Goal: Transaction & Acquisition: Purchase product/service

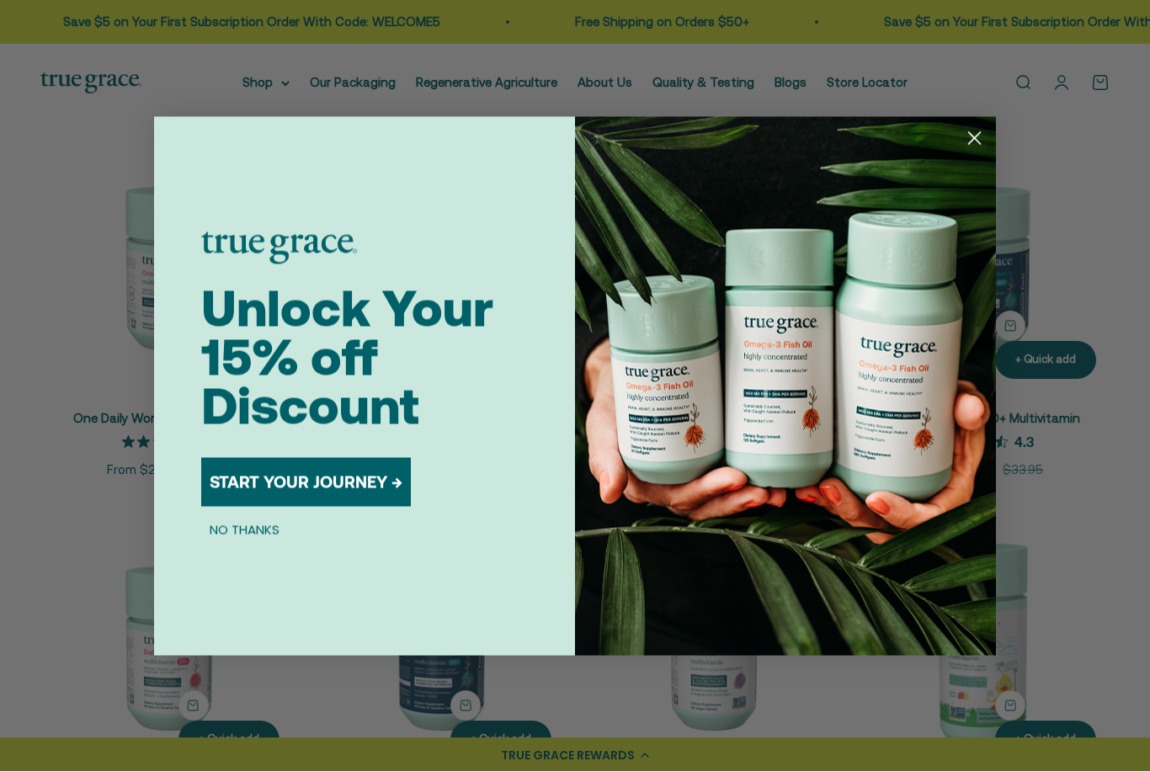
scroll to position [268, 0]
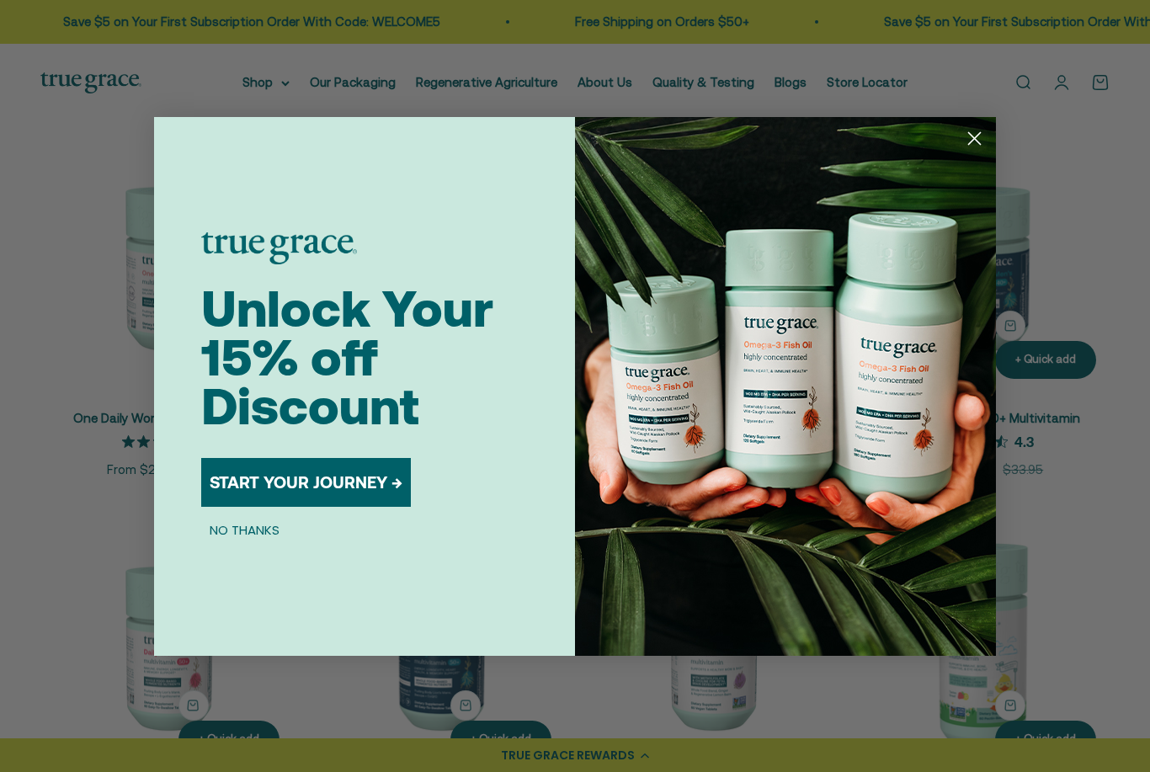
click at [465, 111] on div "Close dialog Unlock Your 15% off Discount START YOUR JOURNEY → NO THANKS Submit" at bounding box center [575, 386] width 1150 height 772
click at [985, 153] on icon "Close dialog" at bounding box center [973, 138] width 29 height 29
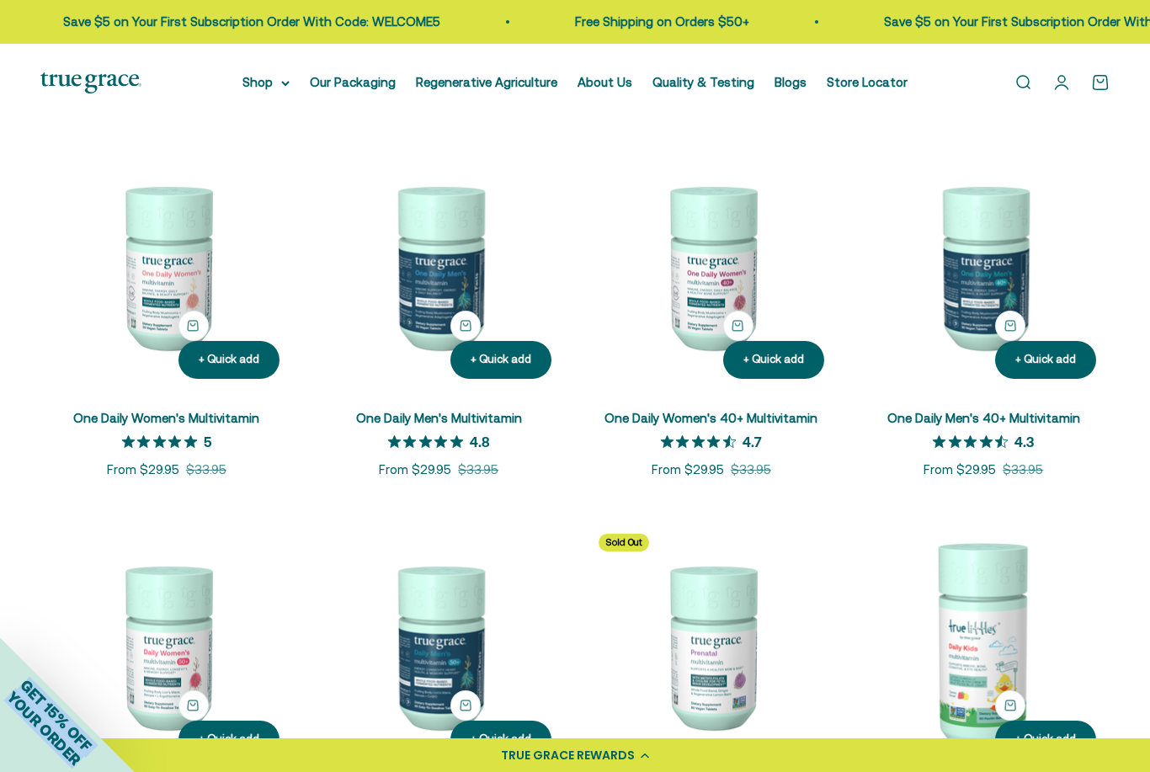
click at [417, 323] on img at bounding box center [439, 267] width 252 height 252
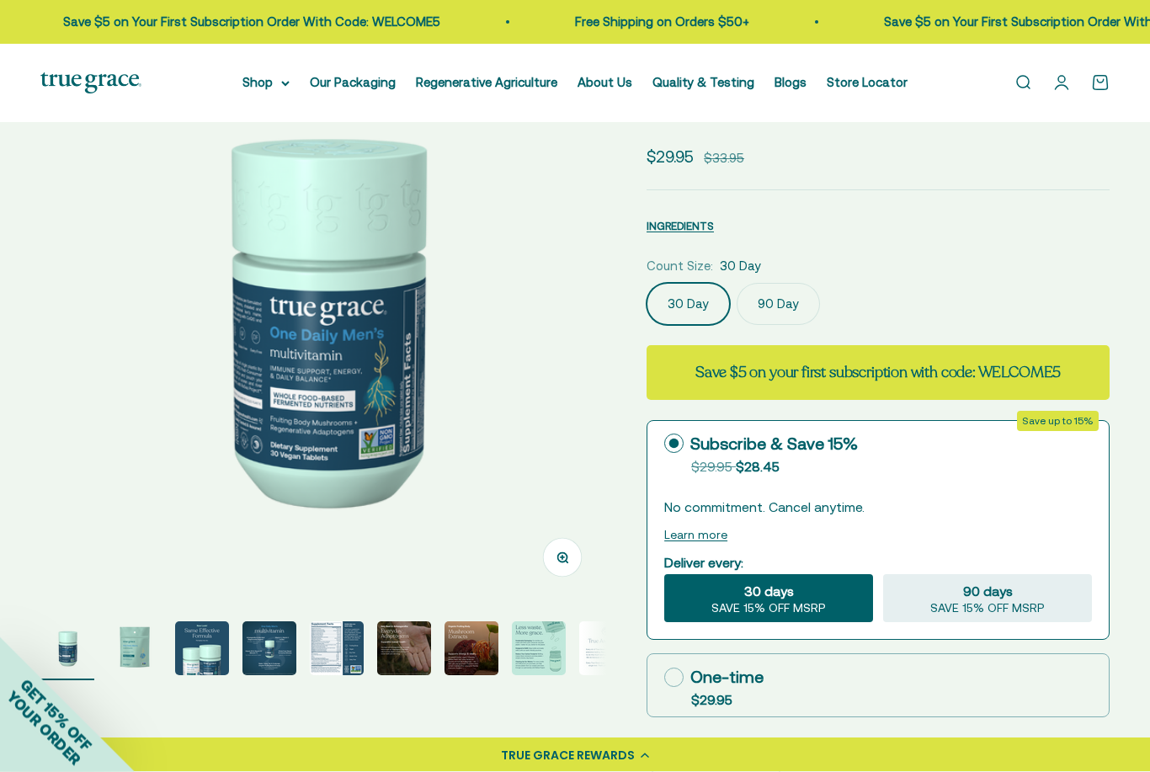
scroll to position [127, 0]
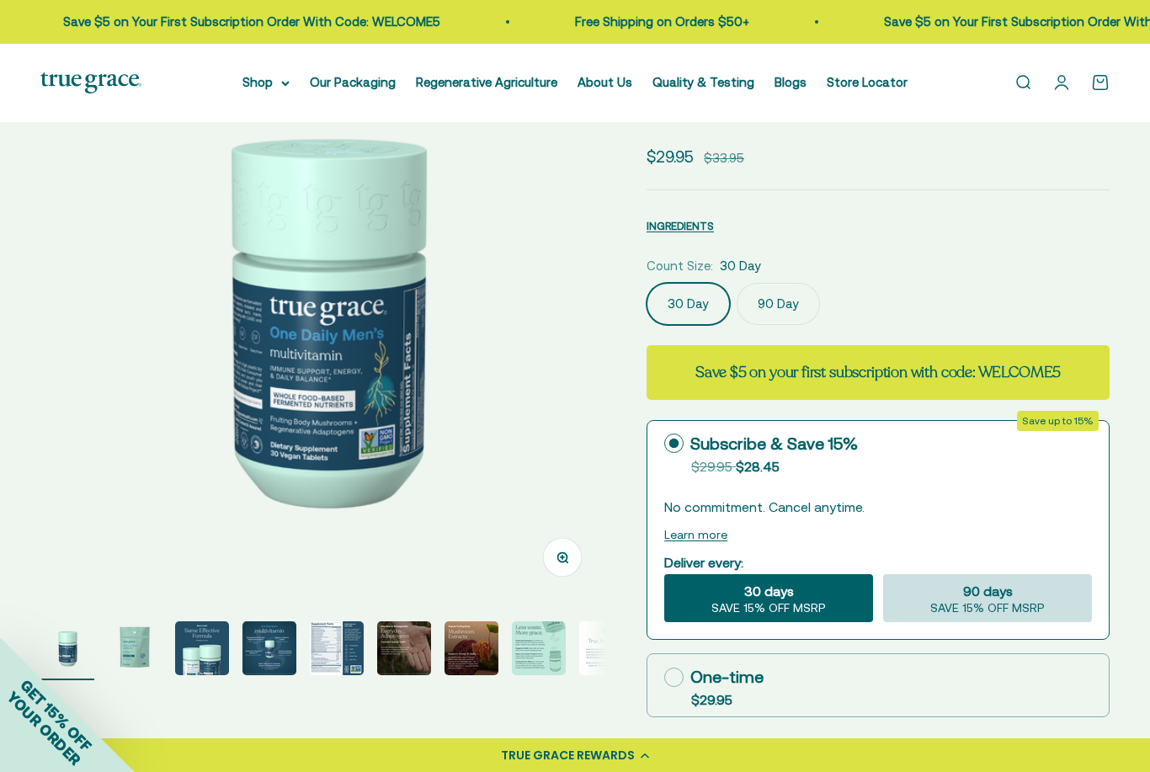
click at [919, 611] on div "90 days SAVE 15% OFF MSRP" at bounding box center [987, 598] width 209 height 49
click at [883, 574] on input "90 days SAVE 15% OFF MSRP" at bounding box center [882, 573] width 1 height 1
radio input "true"
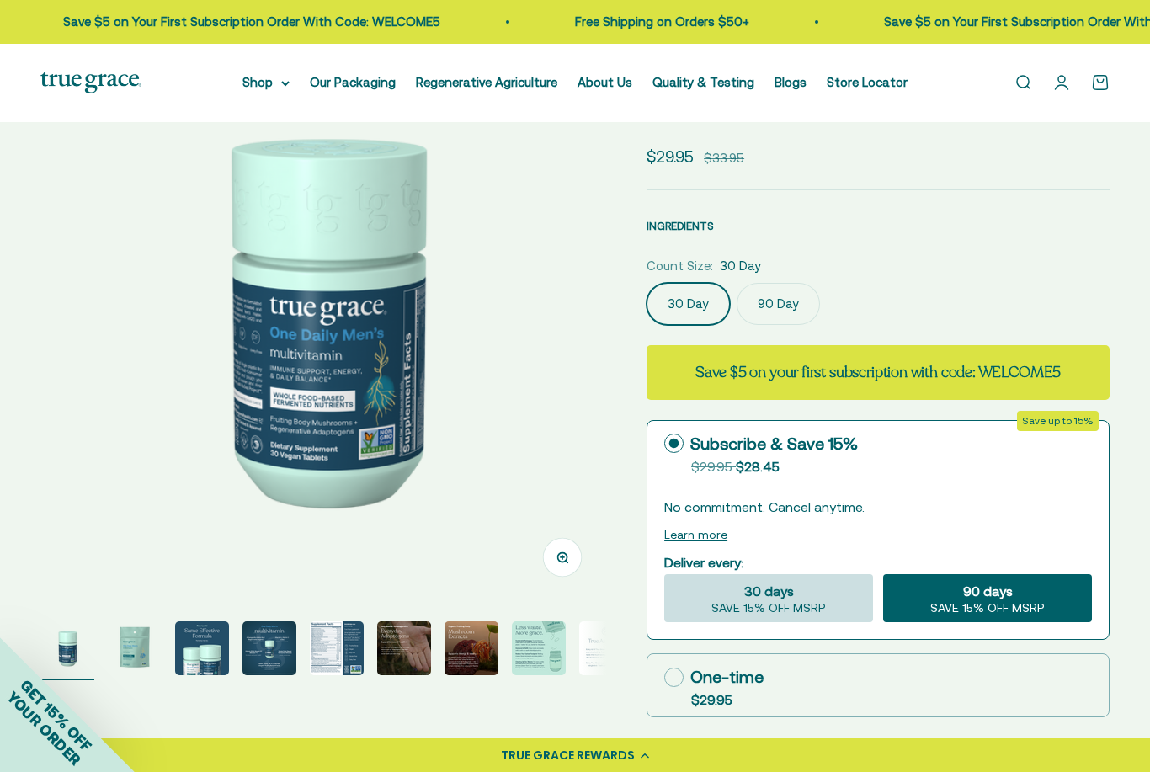
click at [863, 605] on div "30 days SAVE 15% OFF MSRP" at bounding box center [768, 598] width 209 height 49
click at [664, 574] on input "30 days SAVE 15% OFF MSRP" at bounding box center [663, 573] width 1 height 1
radio input "true"
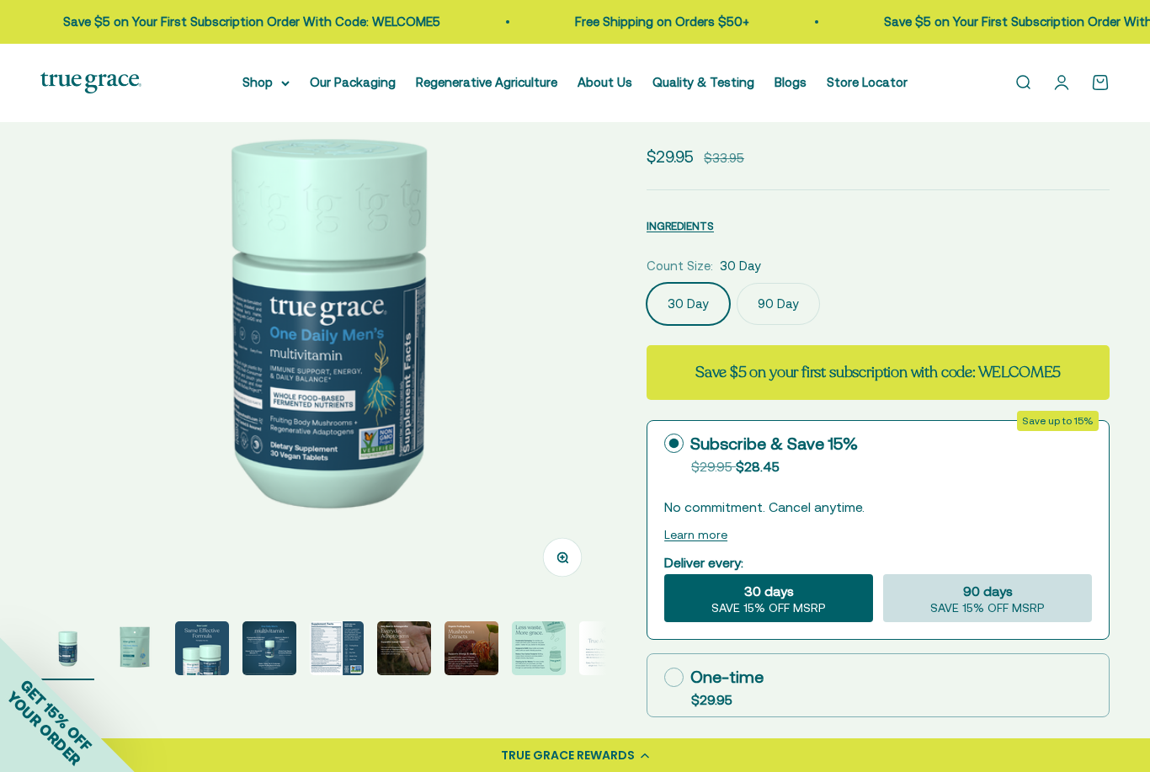
click at [978, 582] on span "90 days" at bounding box center [988, 591] width 50 height 20
click at [883, 574] on input "90 days SAVE 15% OFF MSRP" at bounding box center [882, 573] width 1 height 1
radio input "true"
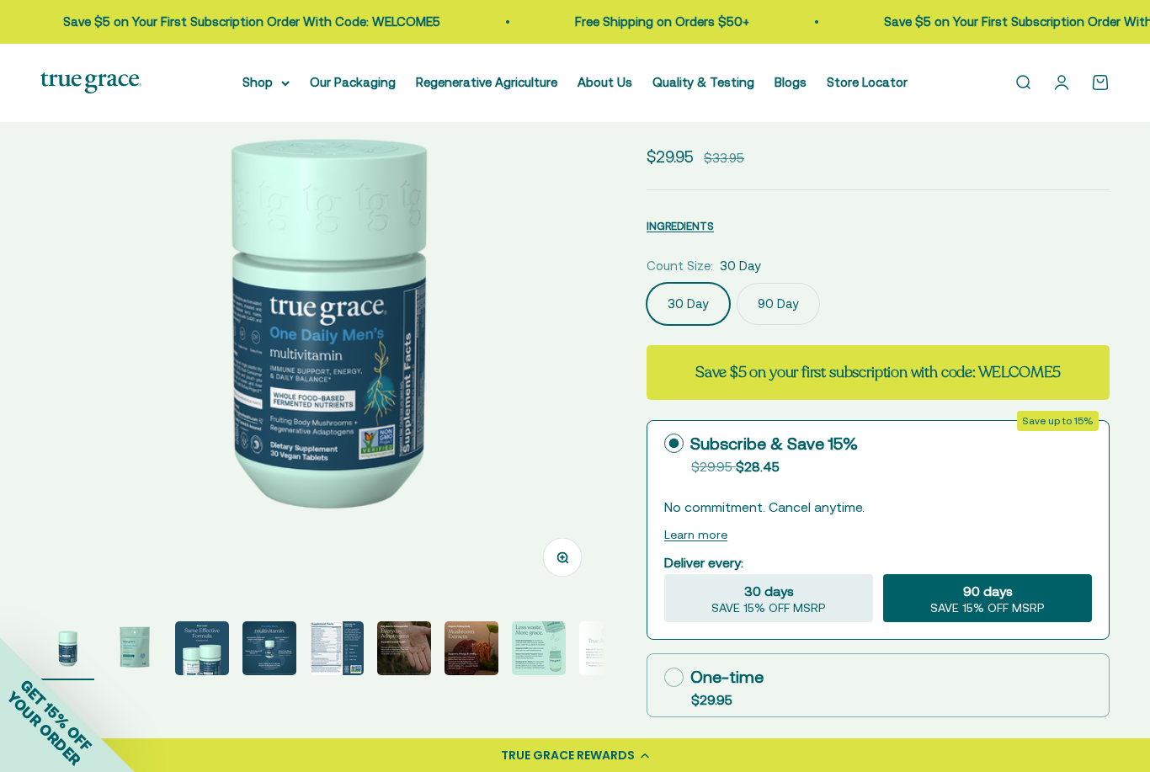
click at [767, 273] on div "Count Size: 30 Day" at bounding box center [877, 266] width 463 height 20
click at [763, 316] on label "90 Day" at bounding box center [777, 304] width 83 height 42
click at [646, 283] on input "90 Day" at bounding box center [646, 282] width 1 height 1
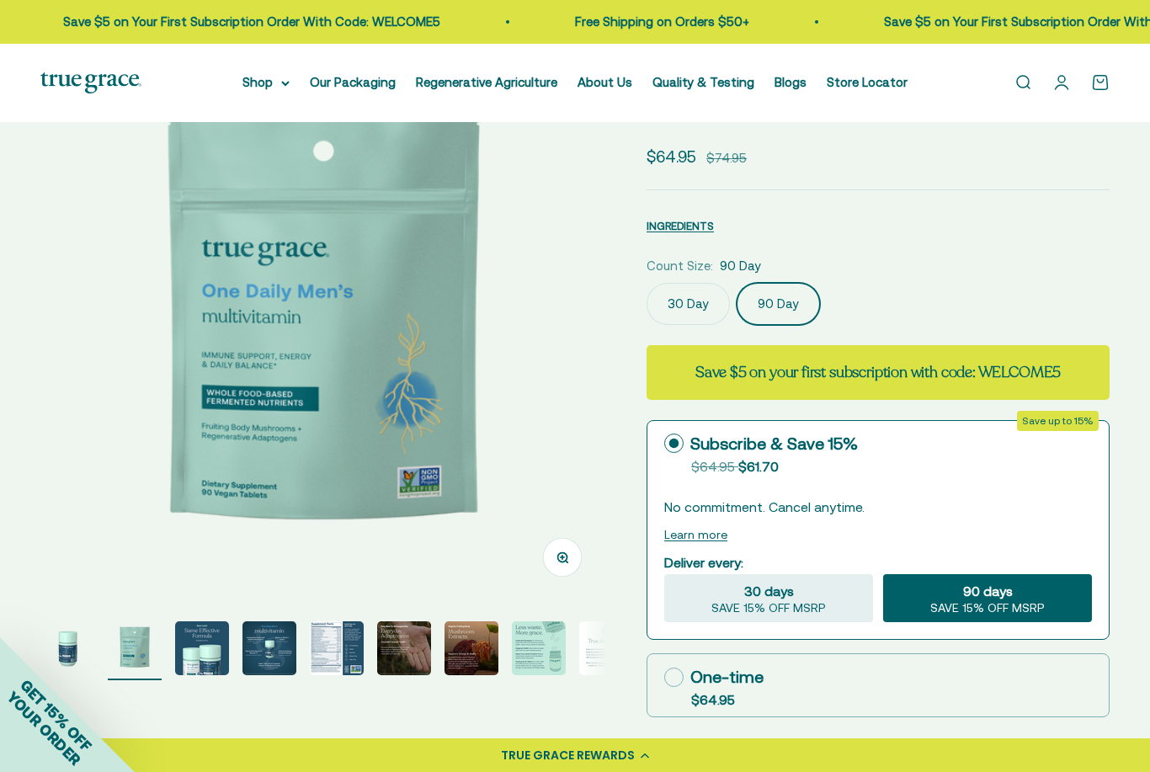
click at [669, 319] on label "30 Day" at bounding box center [687, 304] width 83 height 42
click at [646, 283] on input "30 Day" at bounding box center [646, 282] width 1 height 1
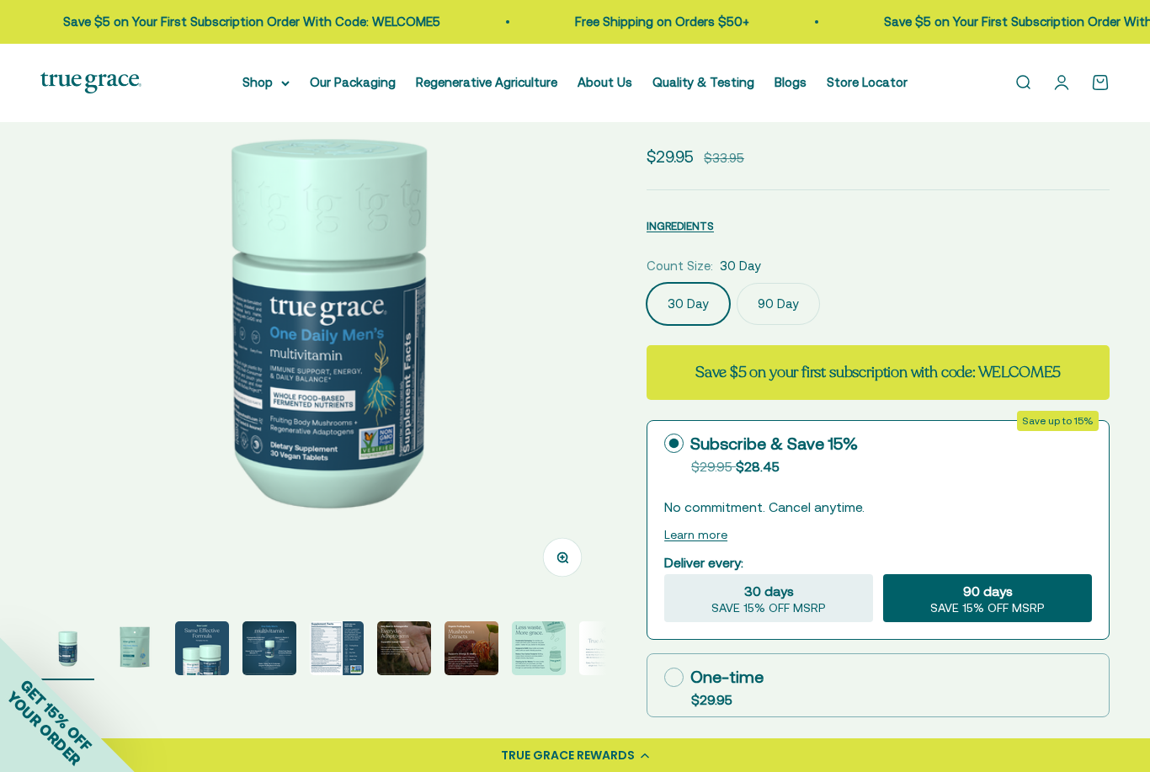
click at [790, 285] on label "90 Day" at bounding box center [777, 304] width 83 height 42
click at [646, 283] on input "90 Day" at bounding box center [646, 282] width 1 height 1
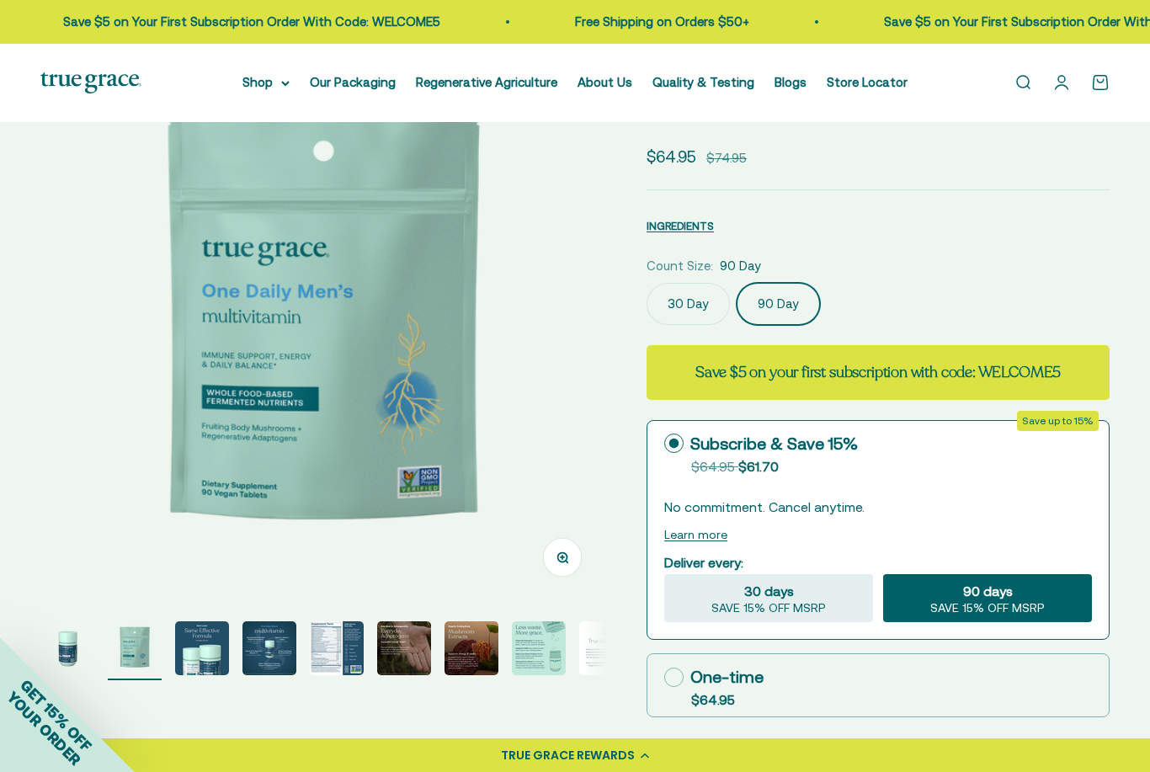
click at [235, 81] on div "Open navigation menu Open search Shop Multivitamins Women's Multivitamin Women'…" at bounding box center [575, 83] width 1150 height 78
click at [243, 82] on summary "Shop" at bounding box center [265, 82] width 47 height 20
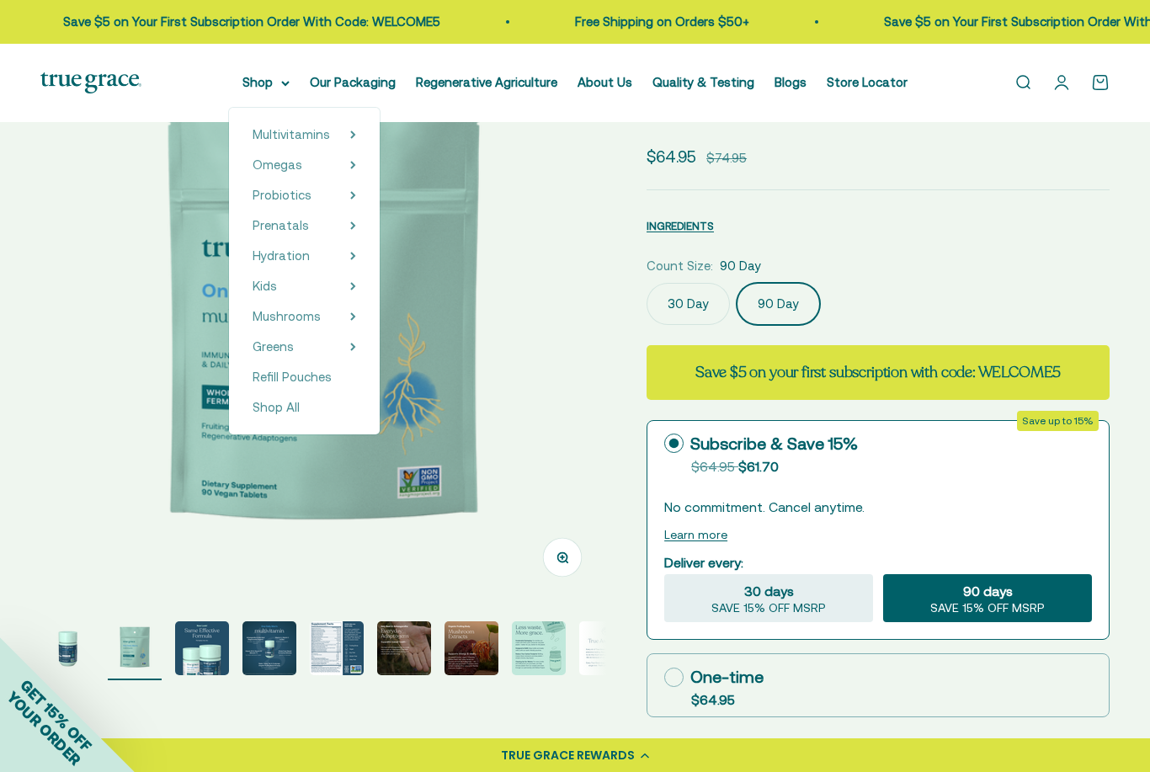
click at [986, 298] on div "30 Day 90 Day" at bounding box center [877, 304] width 463 height 42
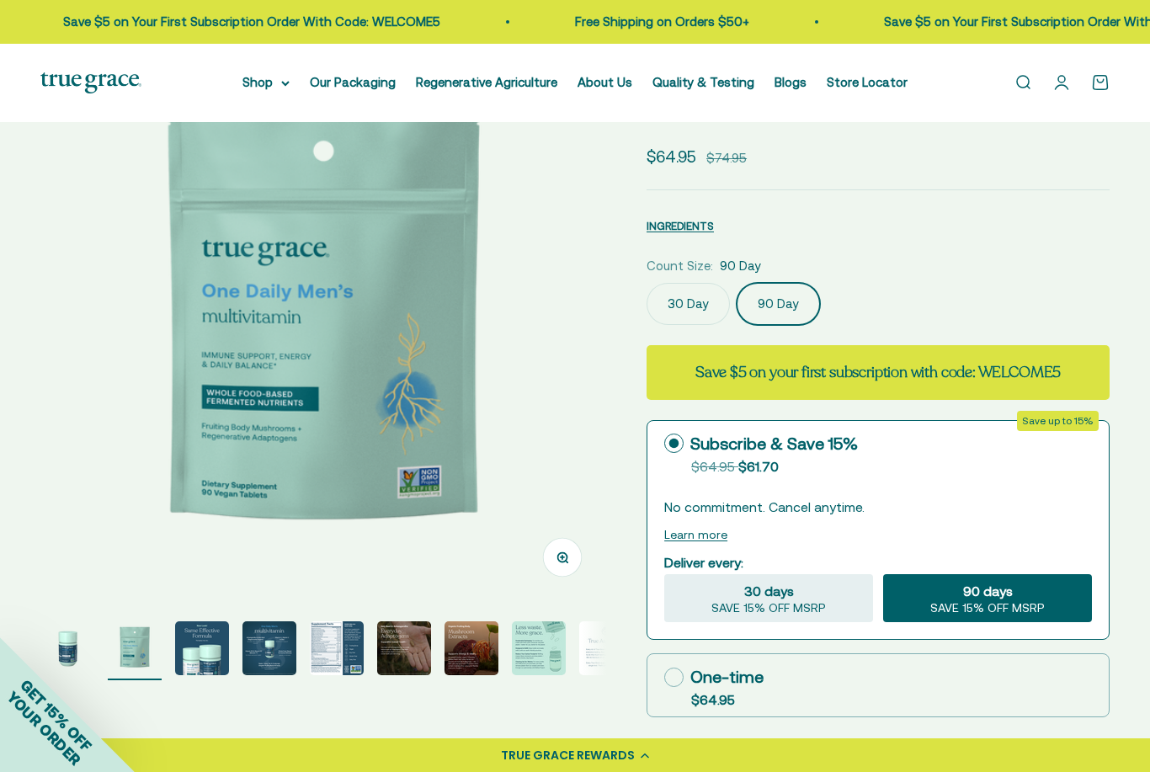
click at [64, 635] on img "Go to item 1" at bounding box center [67, 648] width 54 height 54
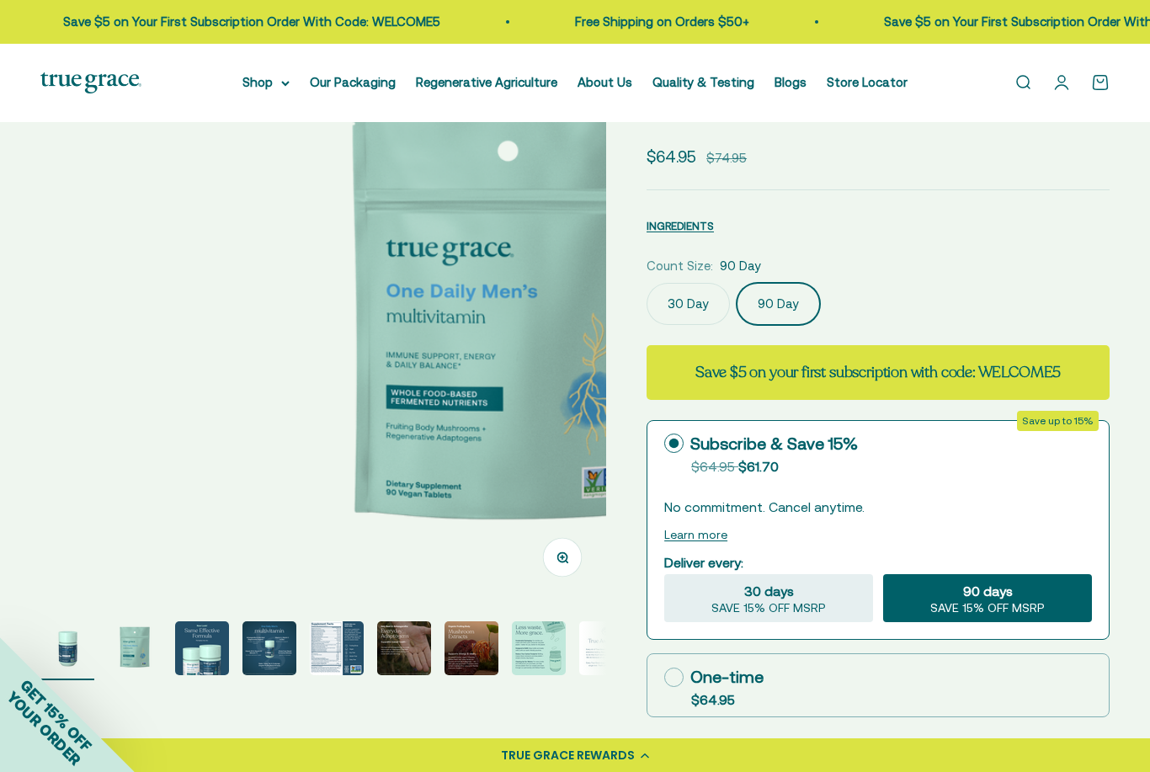
scroll to position [0, 0]
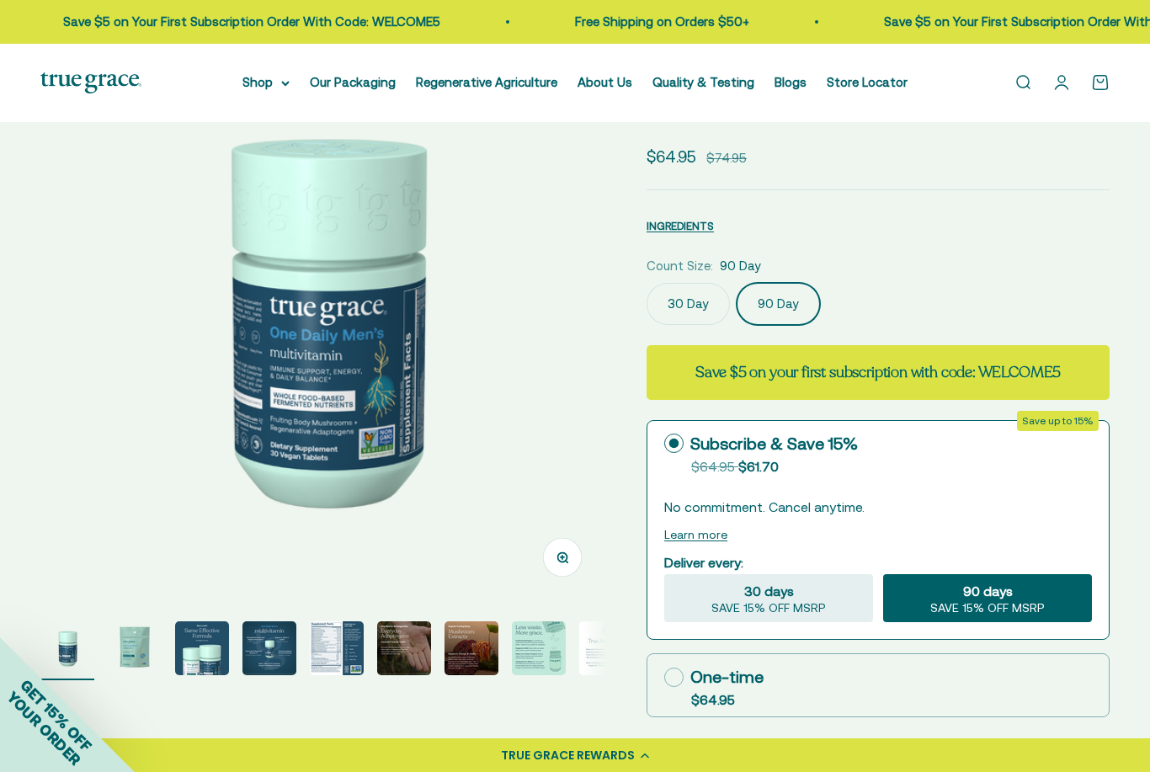
click at [109, 648] on img "Go to item 2" at bounding box center [135, 648] width 54 height 54
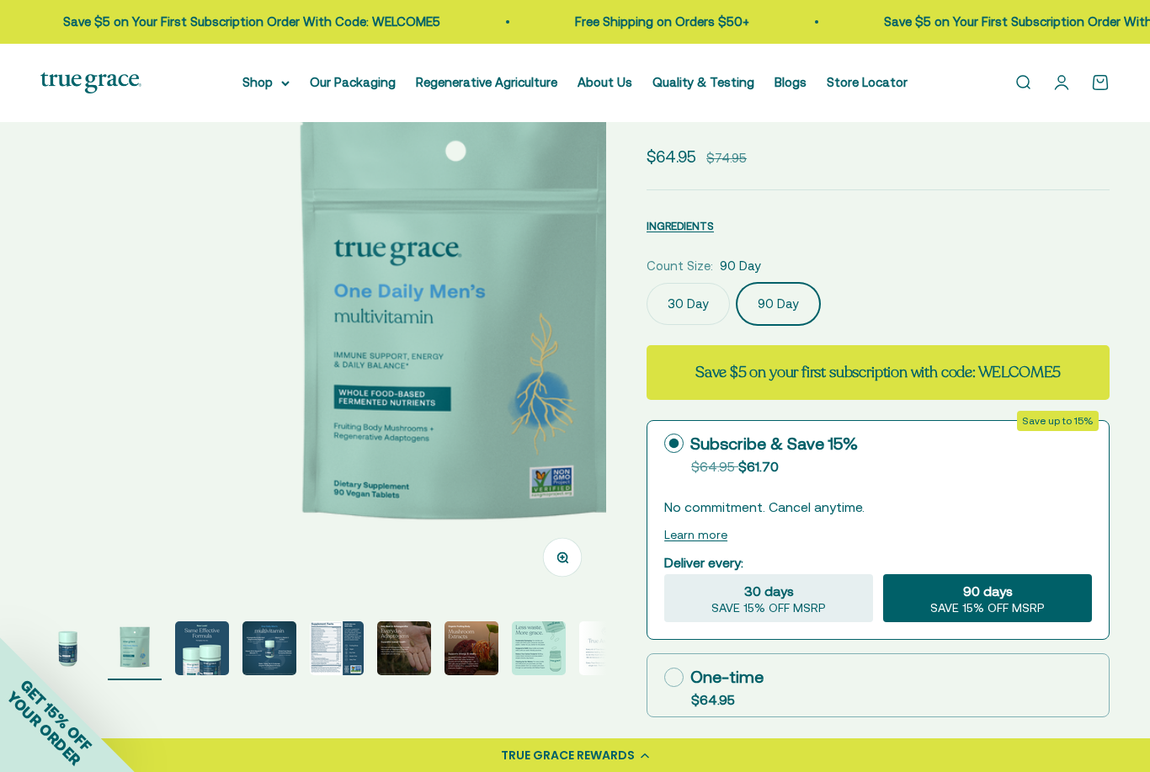
scroll to position [0, 576]
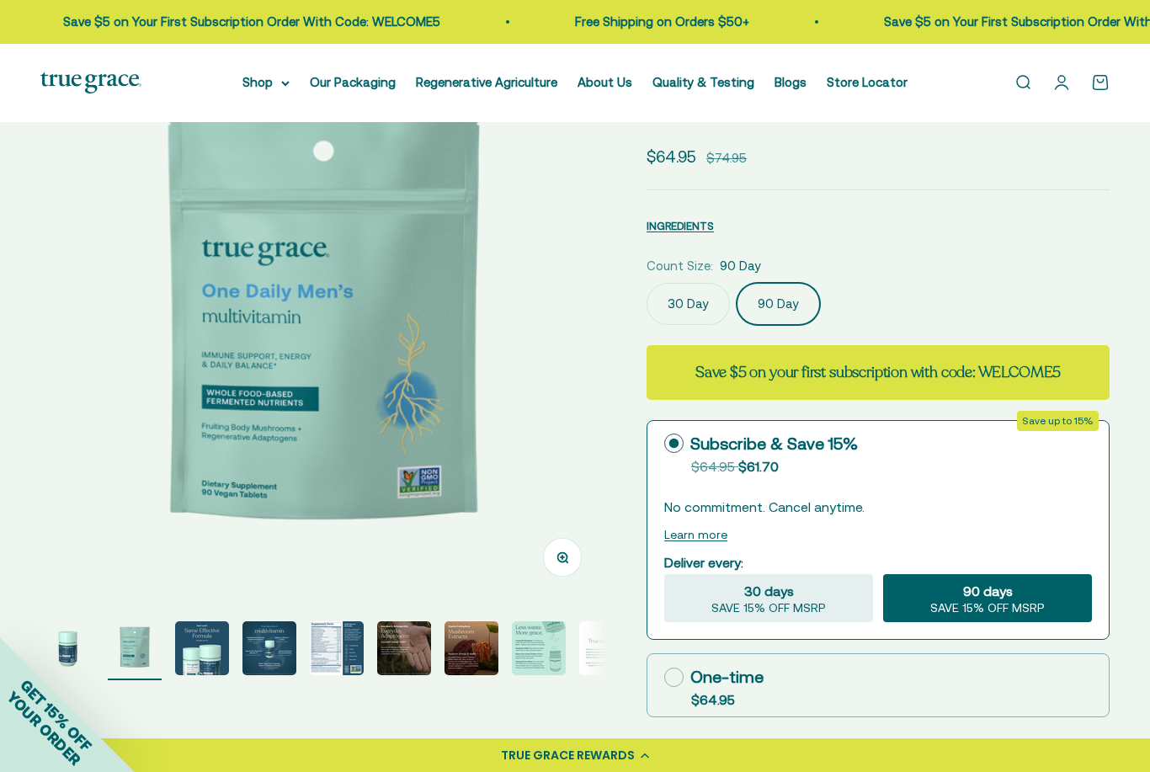
click at [727, 686] on div "One-time" at bounding box center [713, 676] width 99 height 25
click at [664, 678] on input "One-time $64.95" at bounding box center [663, 677] width 1 height 1
radio input "true"
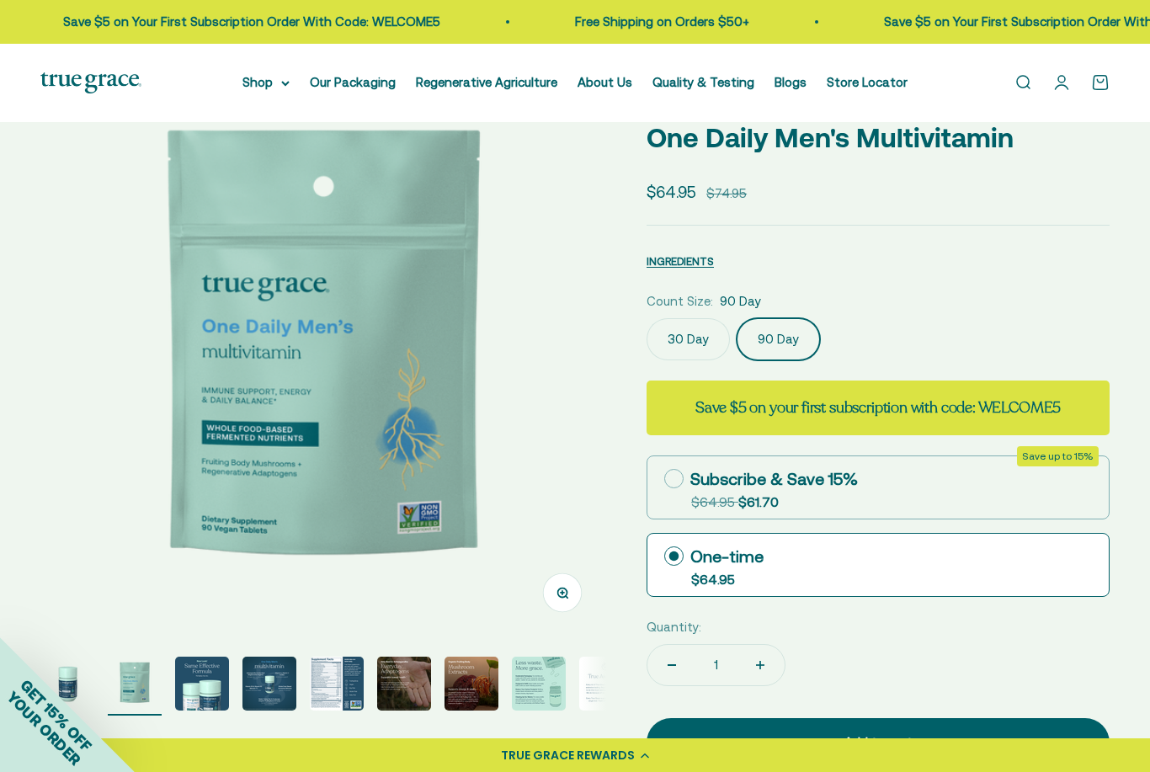
scroll to position [0, 0]
